Goal: Information Seeking & Learning: Find specific fact

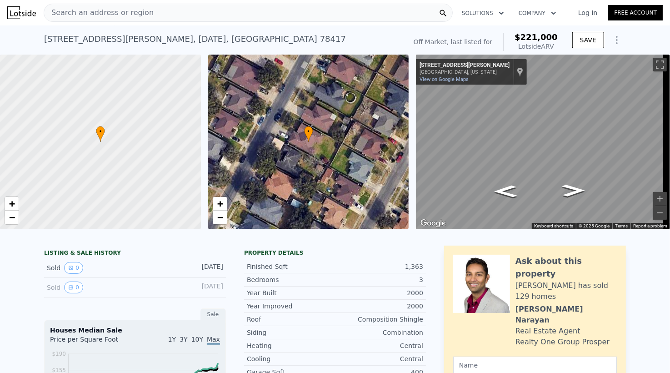
type input "4"
type input "2.5"
type input "1052"
type input "1947"
type input "6534"
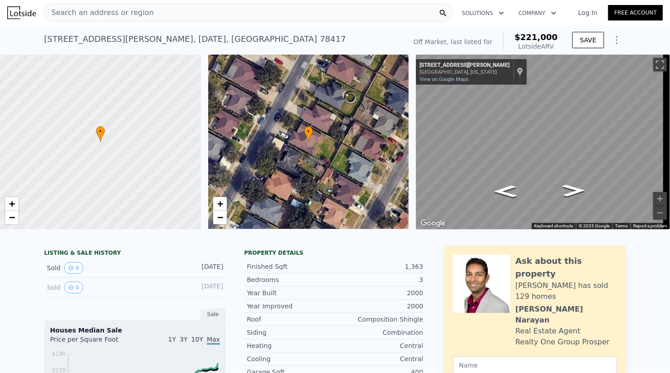
type input "13503.6"
type input "$ 332,000"
type input "-$ 31,184"
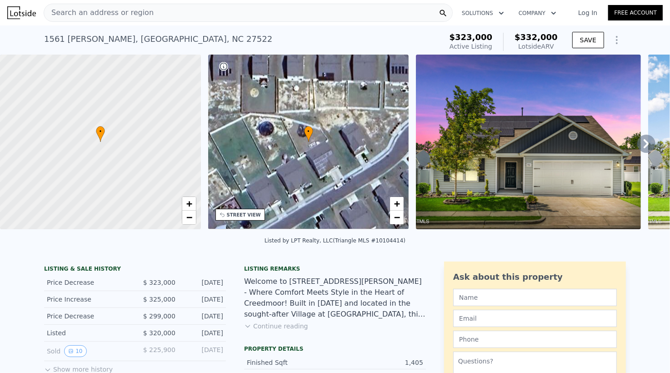
click at [150, 12] on div "Search an address or region" at bounding box center [248, 13] width 409 height 18
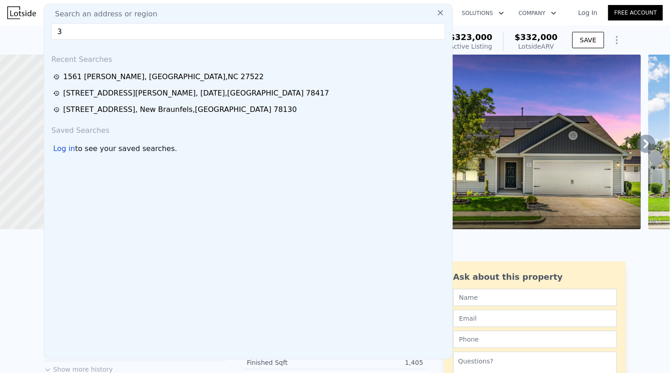
type input "3"
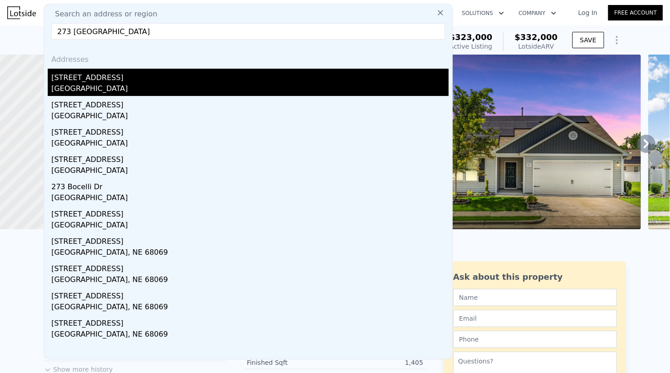
type input "273 [GEOGRAPHIC_DATA]"
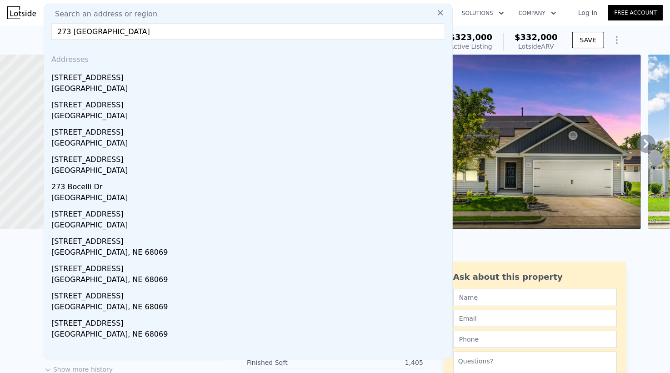
drag, startPoint x: 99, startPoint y: 78, endPoint x: 102, endPoint y: 73, distance: 5.3
click at [102, 73] on div "[STREET_ADDRESS]" at bounding box center [249, 76] width 397 height 15
